Goal: Check status: Check status

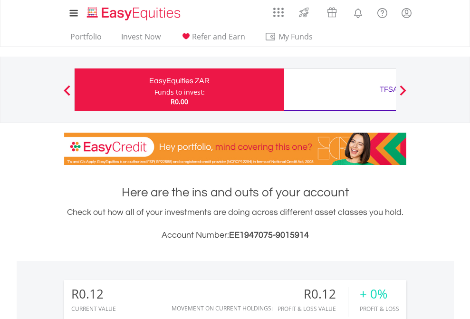
scroll to position [91, 149]
click at [154, 90] on div "Funds to invest:" at bounding box center [179, 92] width 50 height 10
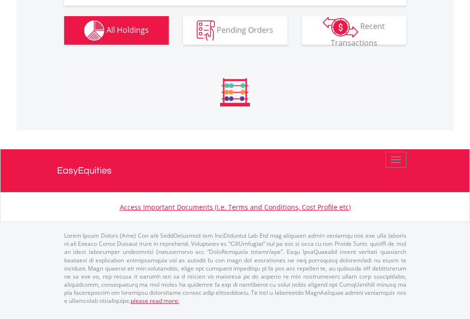
scroll to position [91, 149]
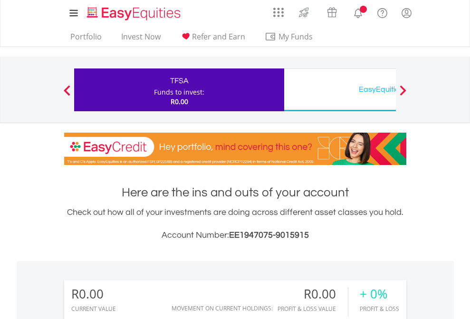
scroll to position [91, 149]
click at [340, 90] on div "EasyEquities USD" at bounding box center [389, 89] width 198 height 13
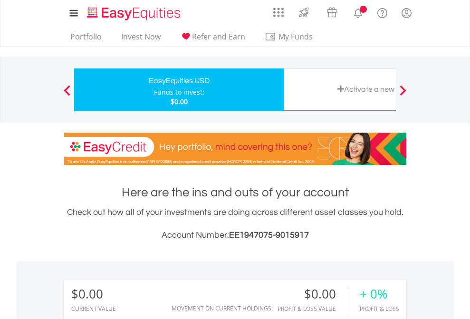
scroll to position [91, 149]
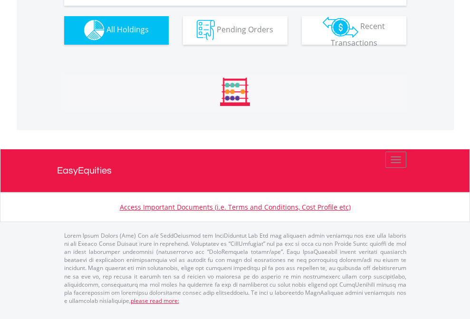
scroll to position [941, 0]
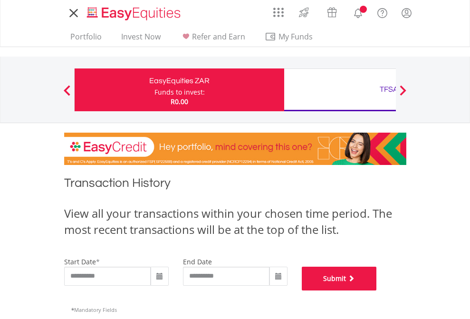
click at [377, 290] on button "Submit" at bounding box center [339, 279] width 75 height 24
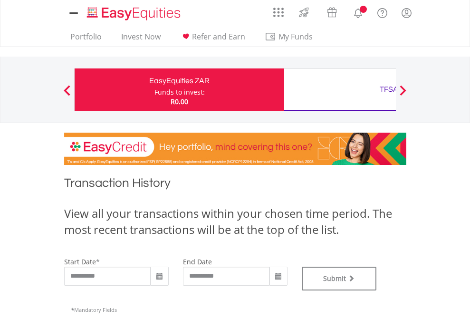
click at [340, 90] on div "TFSA" at bounding box center [389, 89] width 198 height 13
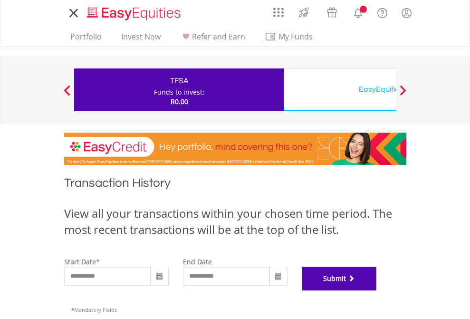
click at [377, 290] on button "Submit" at bounding box center [339, 279] width 75 height 24
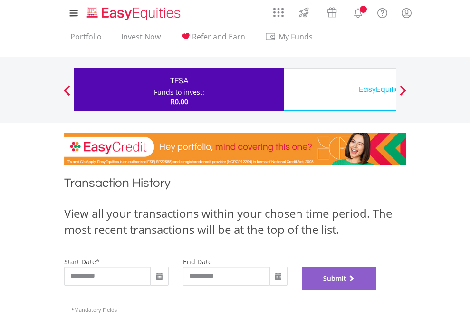
scroll to position [385, 0]
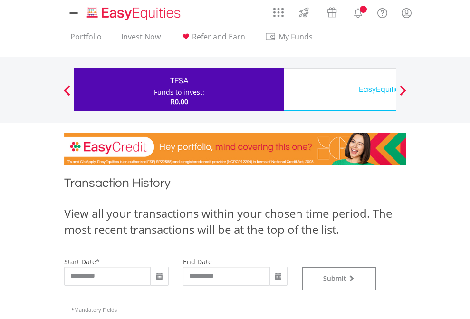
click at [340, 90] on div "EasyEquities USD" at bounding box center [389, 89] width 198 height 13
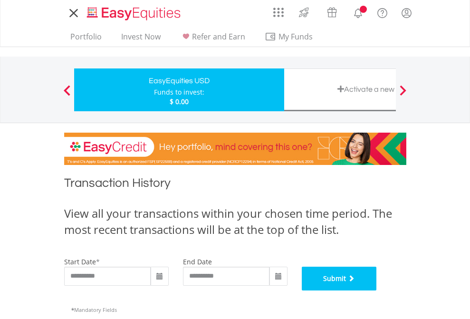
click at [377, 290] on button "Submit" at bounding box center [339, 279] width 75 height 24
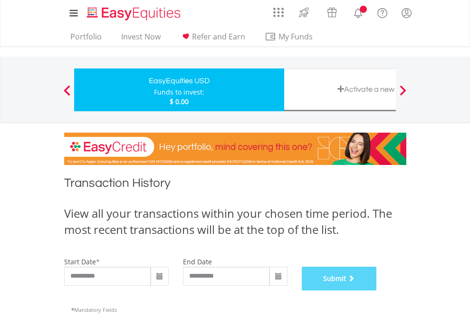
scroll to position [385, 0]
